Goal: Information Seeking & Learning: Learn about a topic

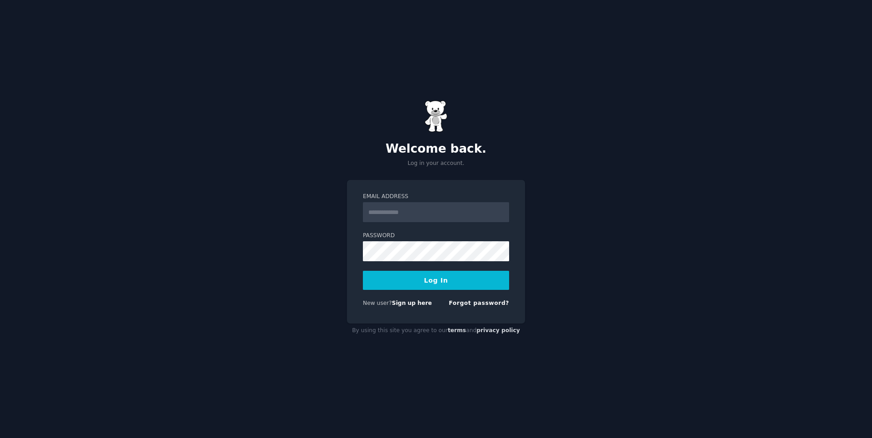
click at [435, 202] on input "Email Address" at bounding box center [436, 212] width 146 height 20
click at [438, 216] on input "Email Address" at bounding box center [436, 212] width 146 height 20
type input "**********"
click at [363, 271] on button "Log In" at bounding box center [436, 280] width 146 height 19
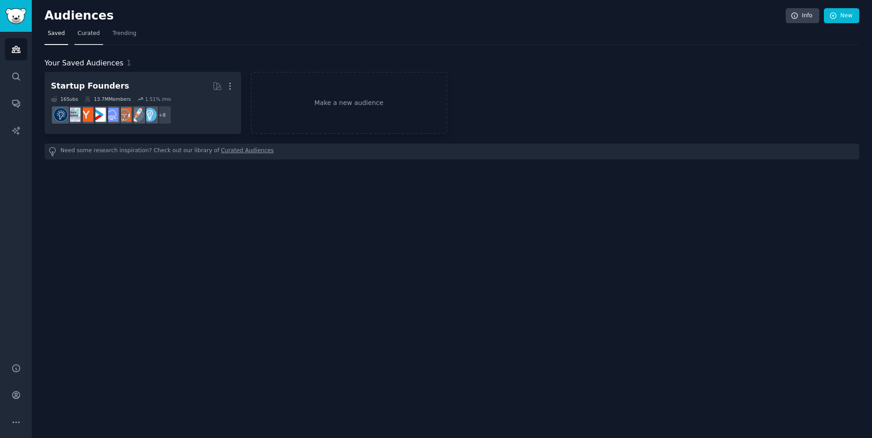
click at [84, 33] on span "Curated" at bounding box center [89, 34] width 22 height 8
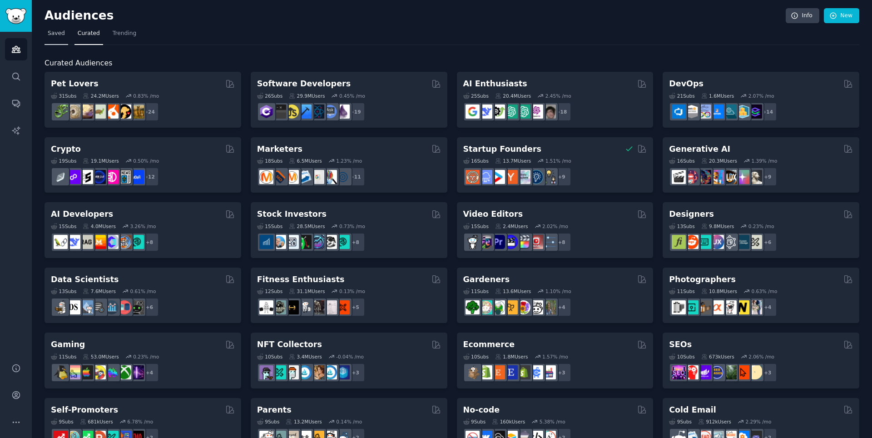
click at [54, 34] on span "Saved" at bounding box center [56, 34] width 17 height 8
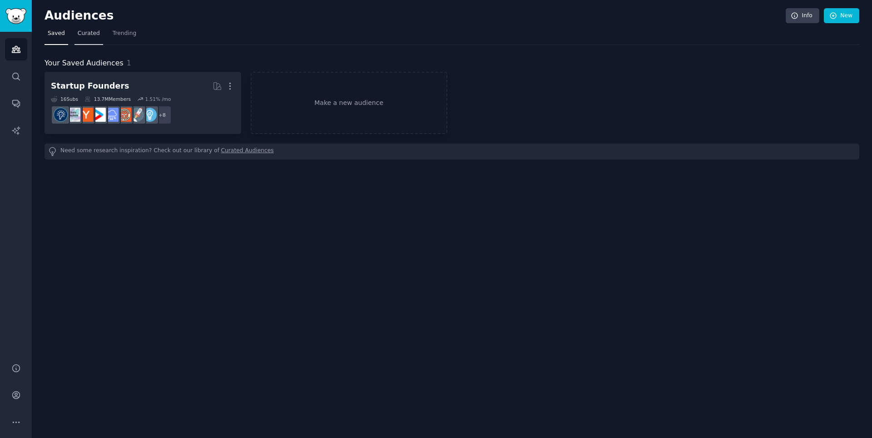
click at [84, 36] on span "Curated" at bounding box center [89, 34] width 22 height 8
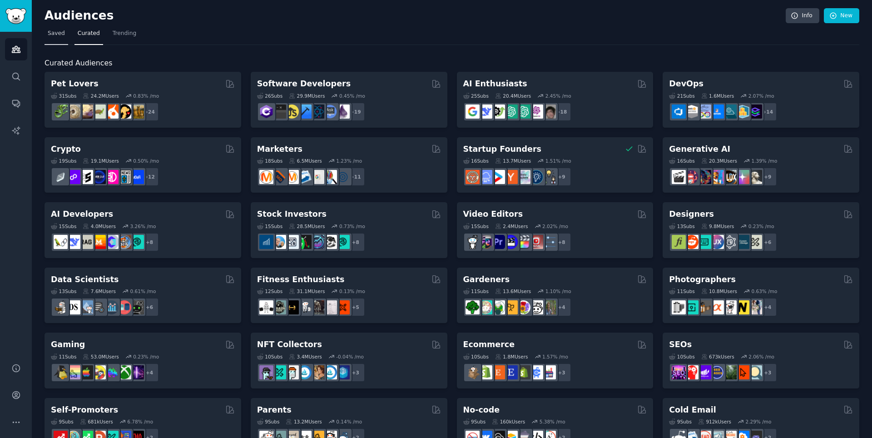
click at [52, 34] on span "Saved" at bounding box center [56, 34] width 17 height 8
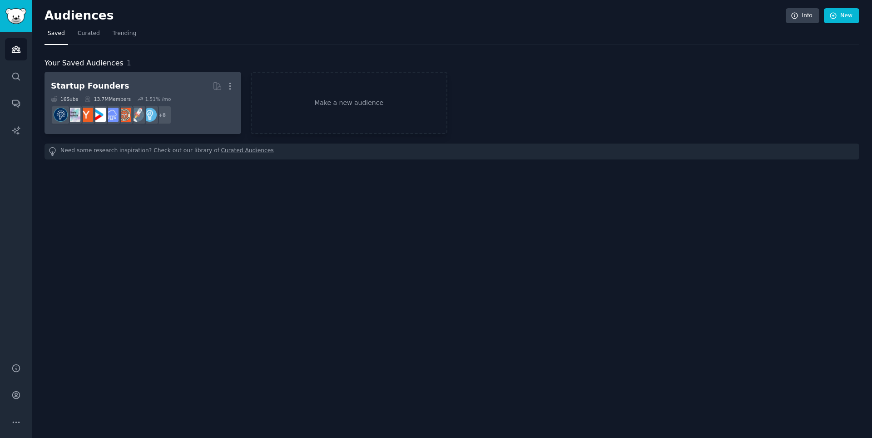
click at [114, 93] on h2 "Startup Founders More" at bounding box center [143, 86] width 184 height 16
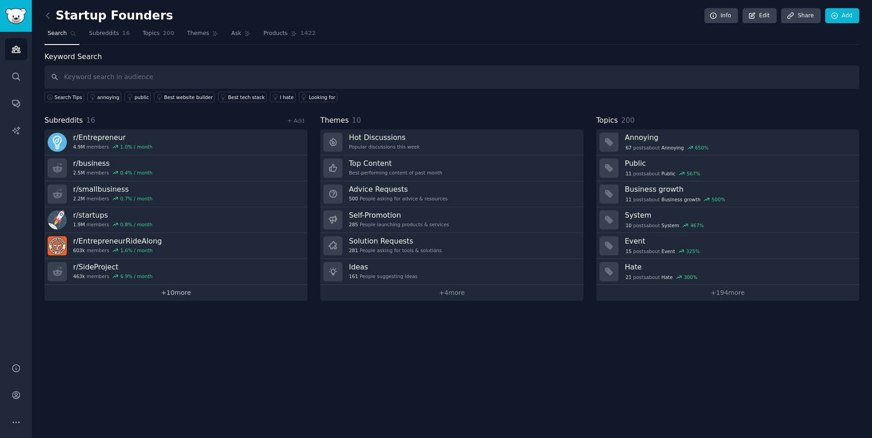
click at [188, 296] on link "+ 10 more" at bounding box center [176, 293] width 263 height 16
